Goal: Communication & Community: Answer question/provide support

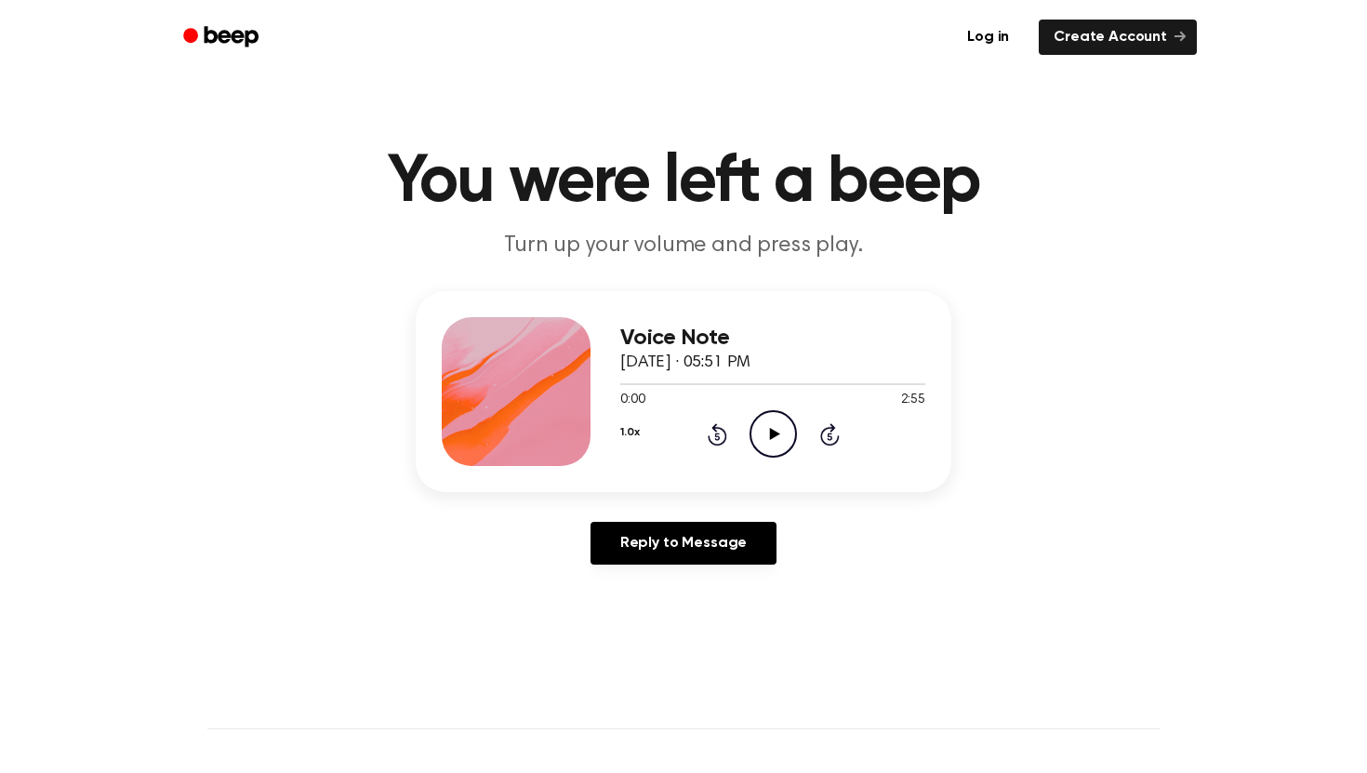
click at [778, 431] on icon "Play Audio" at bounding box center [773, 433] width 47 height 47
click at [763, 425] on icon "Pause Audio" at bounding box center [773, 433] width 47 height 47
click at [773, 432] on icon at bounding box center [774, 434] width 10 height 12
click at [775, 439] on icon at bounding box center [773, 434] width 8 height 12
click at [775, 443] on icon "Play Audio" at bounding box center [773, 433] width 47 height 47
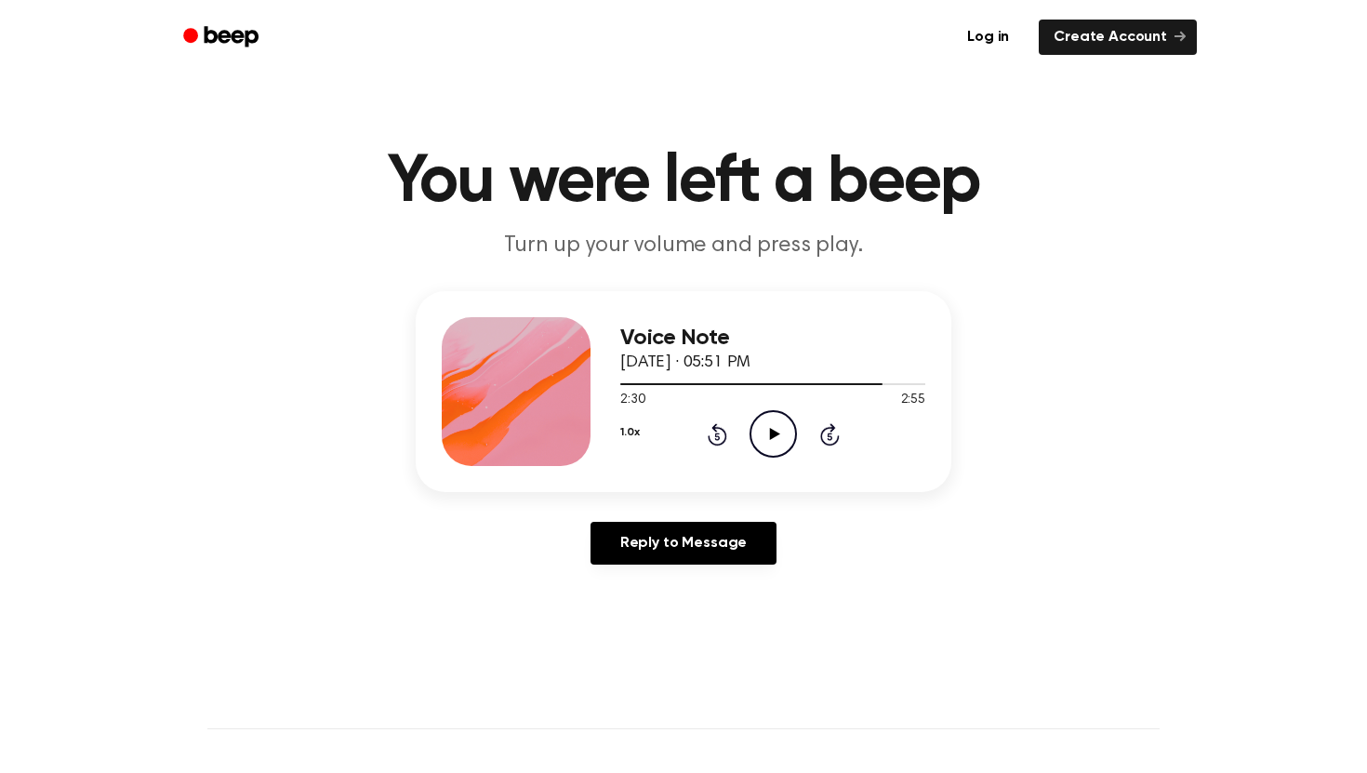
click at [772, 431] on icon at bounding box center [774, 434] width 10 height 12
click at [778, 431] on icon "Pause Audio" at bounding box center [773, 433] width 47 height 47
click at [778, 431] on icon "Play Audio" at bounding box center [773, 433] width 47 height 47
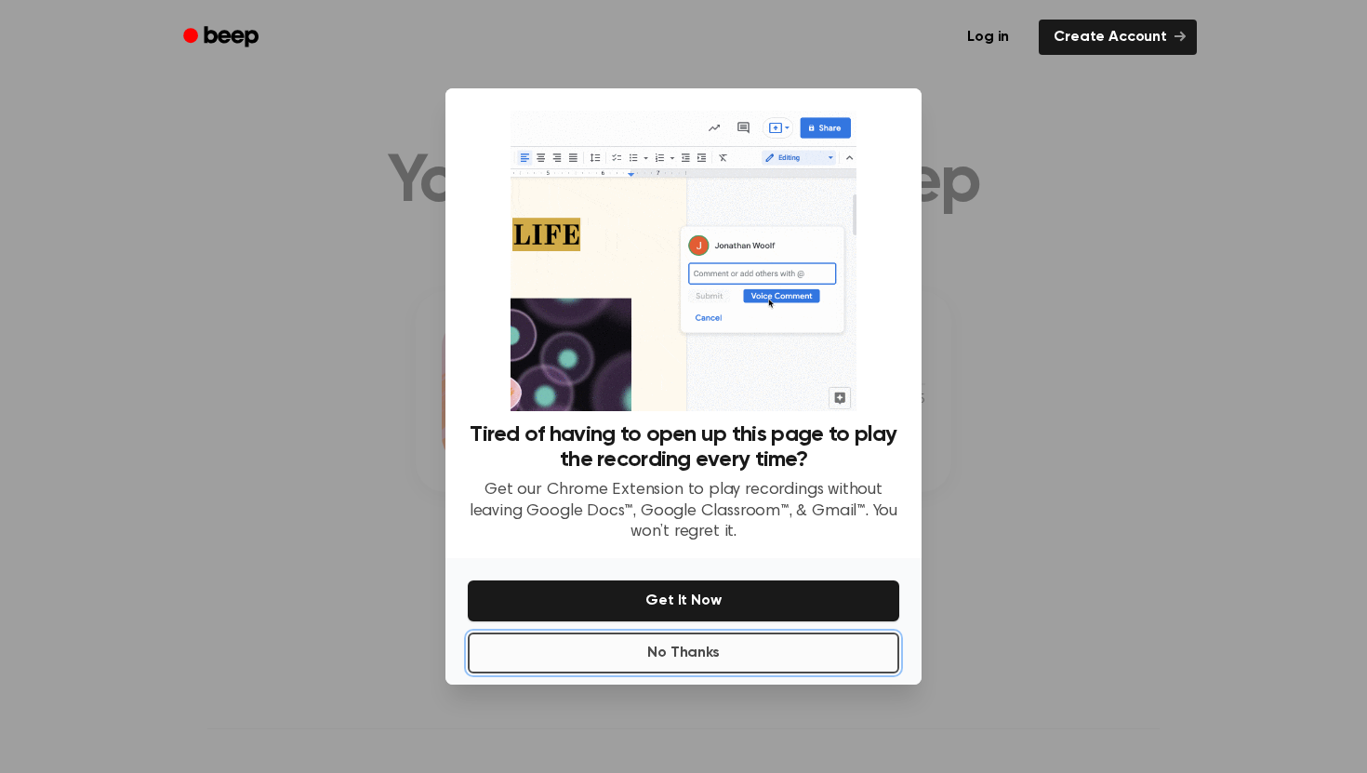
click at [664, 659] on button "No Thanks" at bounding box center [683, 652] width 431 height 41
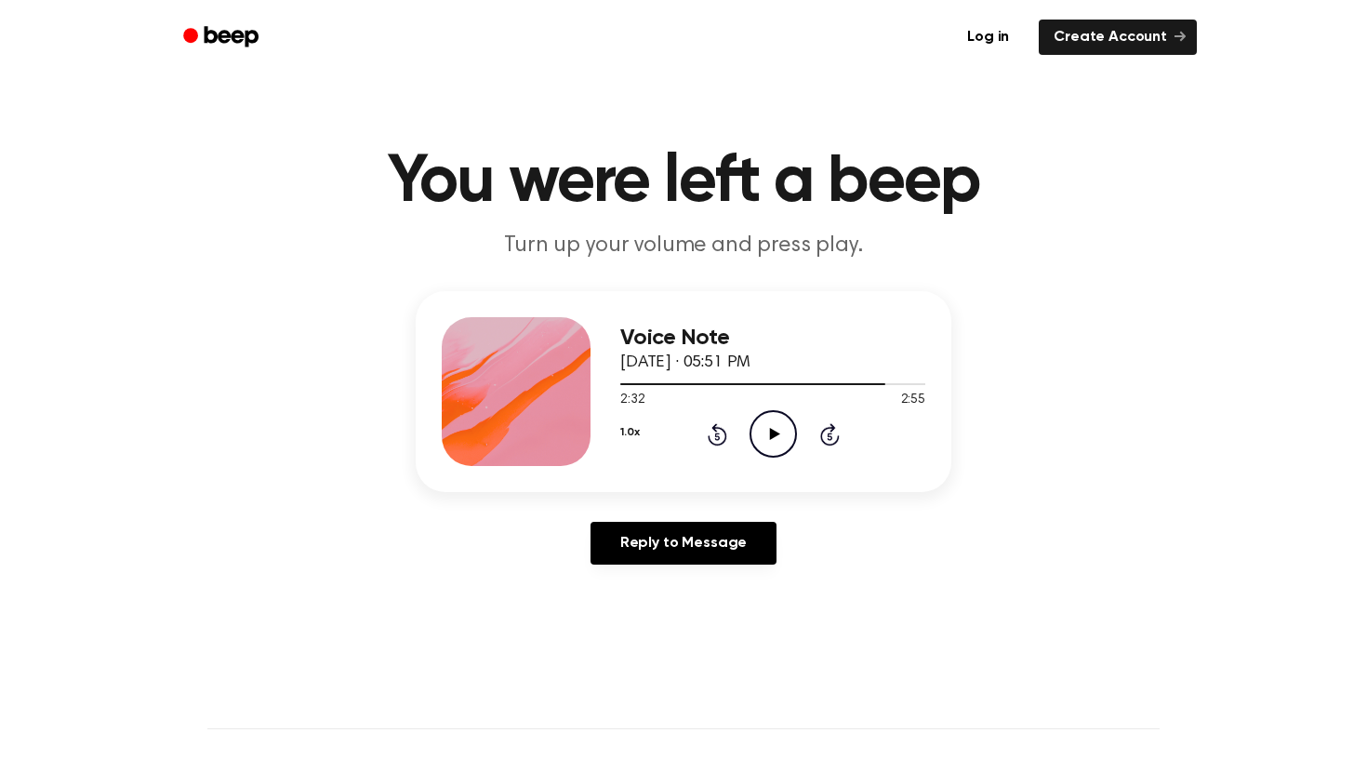
click at [766, 419] on icon "Play Audio" at bounding box center [773, 433] width 47 height 47
click at [657, 541] on link "Reply to Message" at bounding box center [684, 543] width 186 height 43
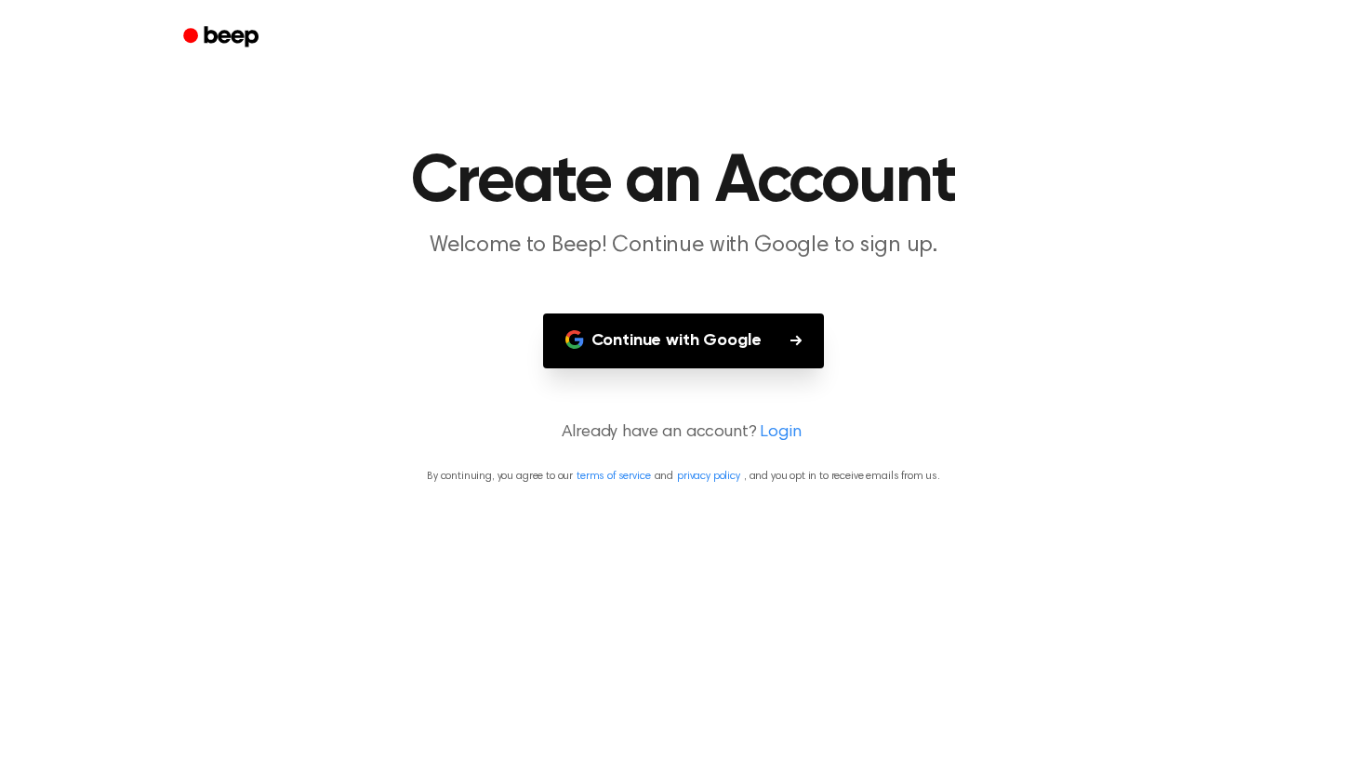
click at [656, 333] on button "Continue with Google" at bounding box center [684, 340] width 282 height 55
click at [657, 339] on button "Continue with Google" at bounding box center [684, 340] width 282 height 55
